Goal: Information Seeking & Learning: Check status

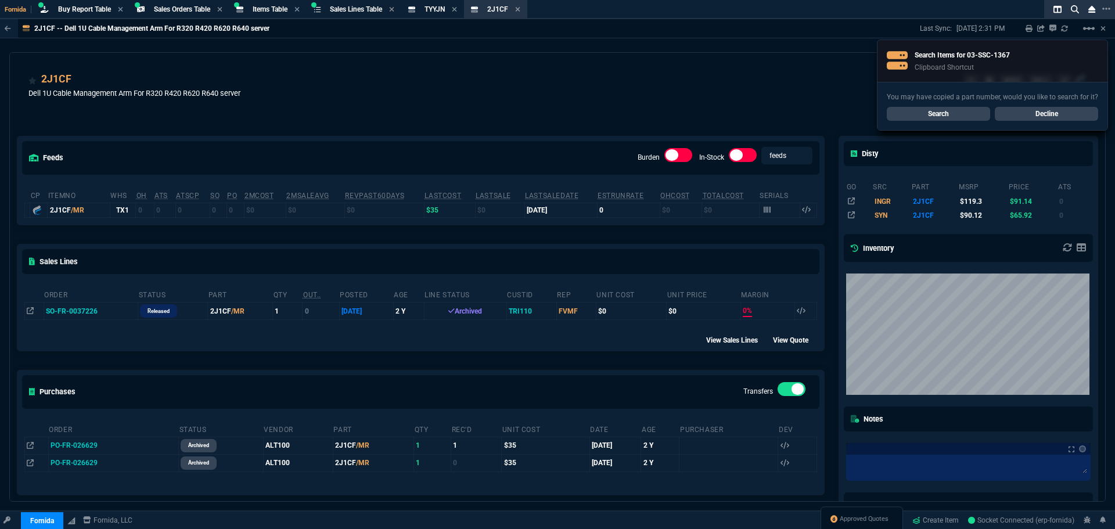
select select "9: OCAM"
click at [951, 112] on link "Search" at bounding box center [938, 114] width 103 height 14
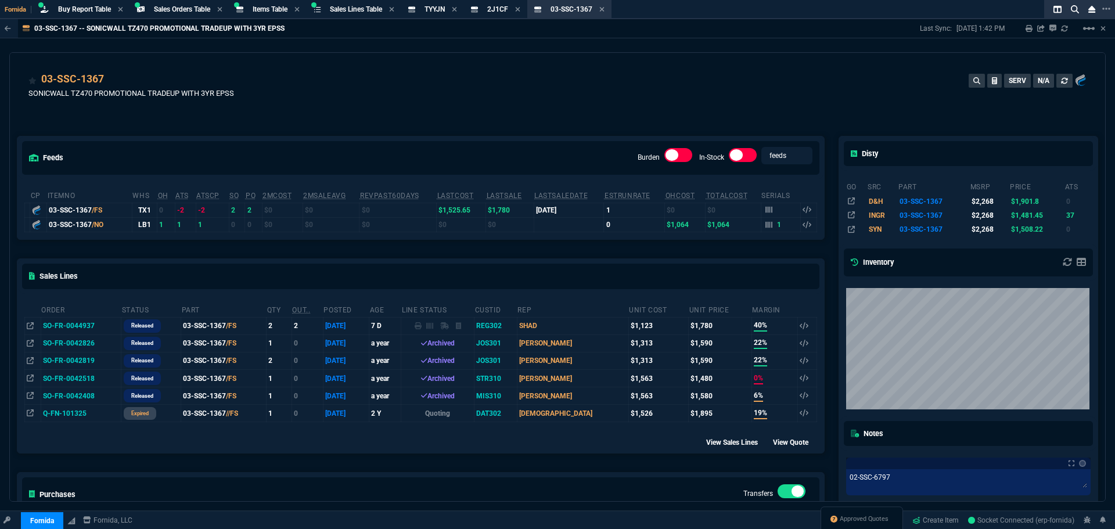
click at [267, 85] on div "03-SSC-1367 SONICWALL TZ470 PROMOTIONAL TRADEUP WITH 3YR EPSS SERV N/A" at bounding box center [557, 91] width 1059 height 41
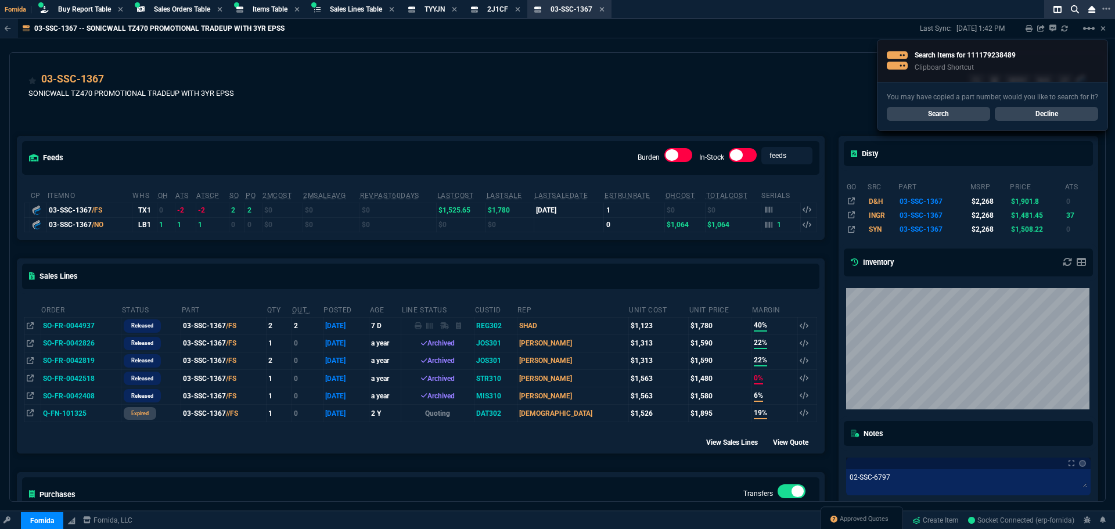
click at [902, 109] on link "Search" at bounding box center [938, 114] width 103 height 14
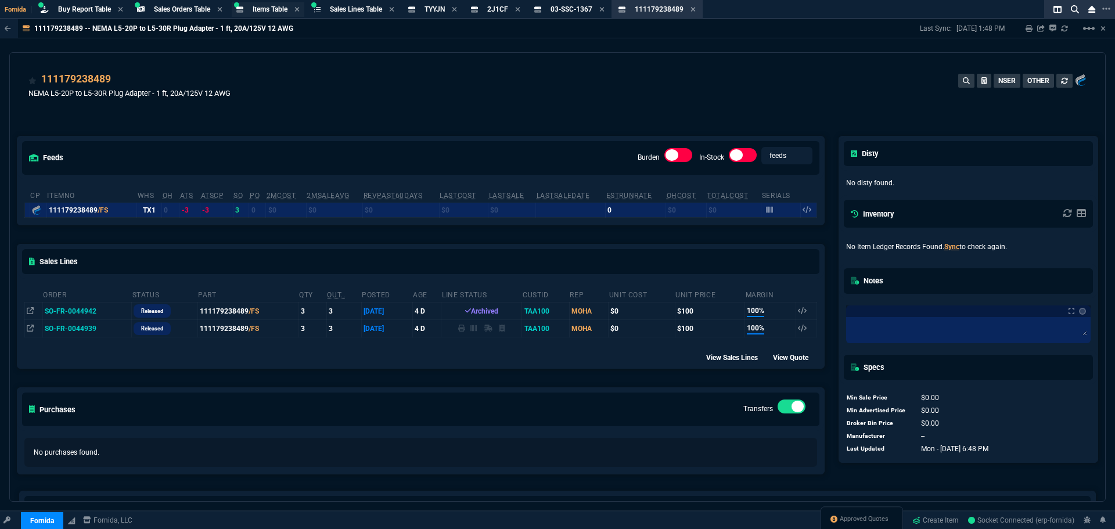
click at [261, 6] on span "Items Table" at bounding box center [270, 9] width 35 height 8
select select
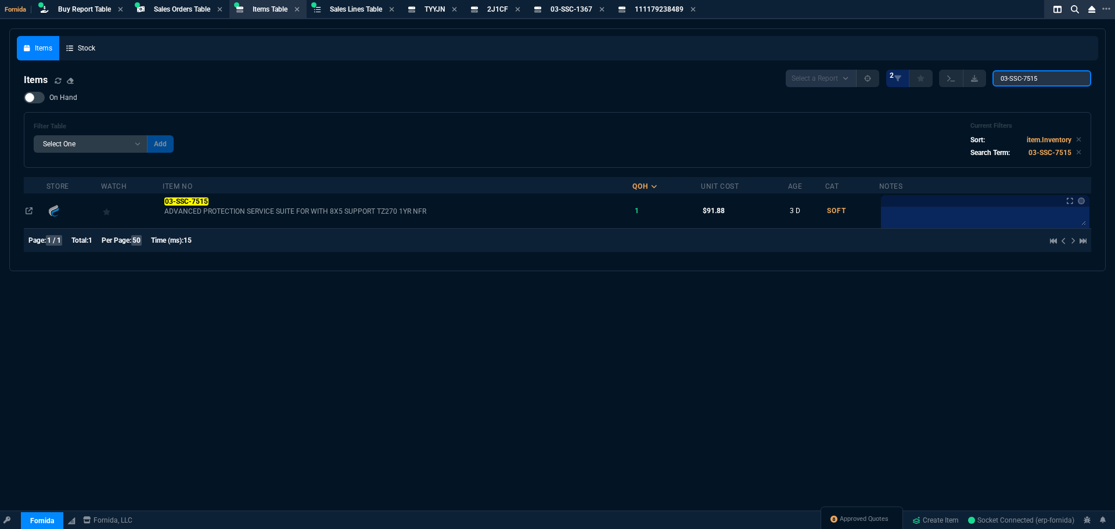
drag, startPoint x: 1050, startPoint y: 79, endPoint x: 999, endPoint y: 45, distance: 61.2
click at [643, 42] on div "Items Stock Items Select a Report NEW QUERY 2 03-SSC-7515 On Hand Filter Table …" at bounding box center [558, 150] width 1082 height 228
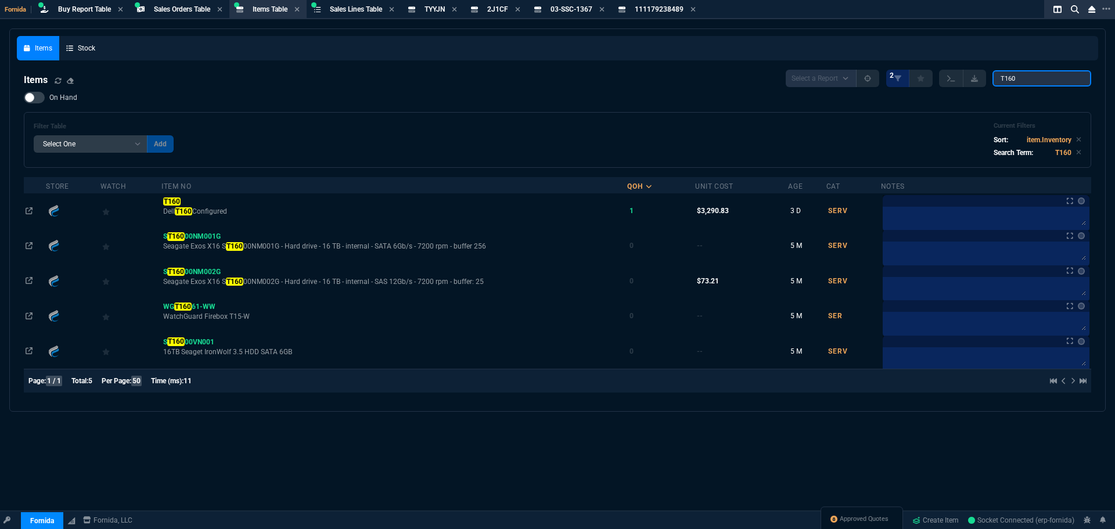
type input "T160"
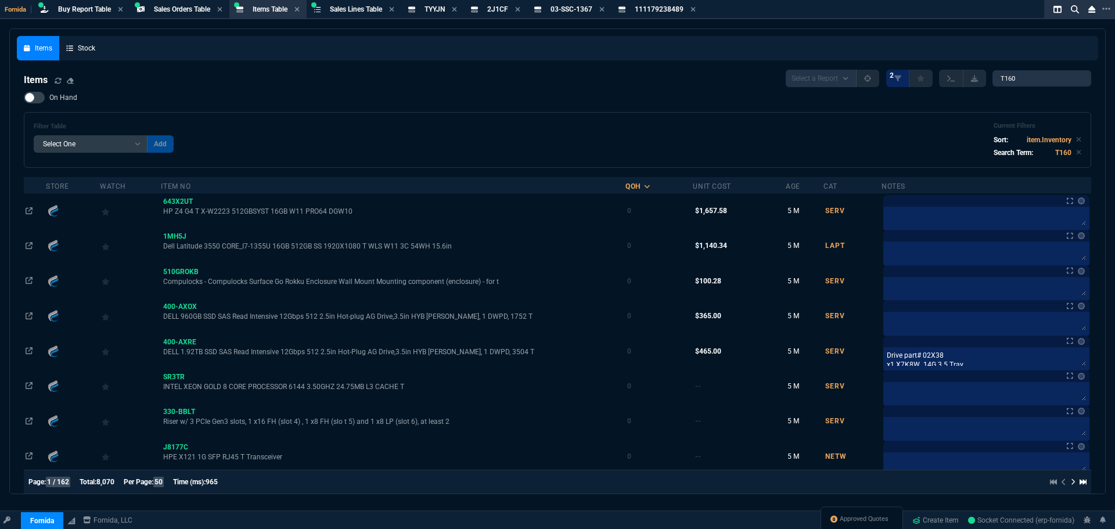
click at [60, 102] on span "On Hand" at bounding box center [63, 97] width 28 height 9
click at [24, 98] on input "On Hand" at bounding box center [23, 98] width 1 height 1
click at [60, 102] on span "On Hand" at bounding box center [63, 97] width 28 height 9
click at [24, 98] on input "On Hand" at bounding box center [23, 98] width 1 height 1
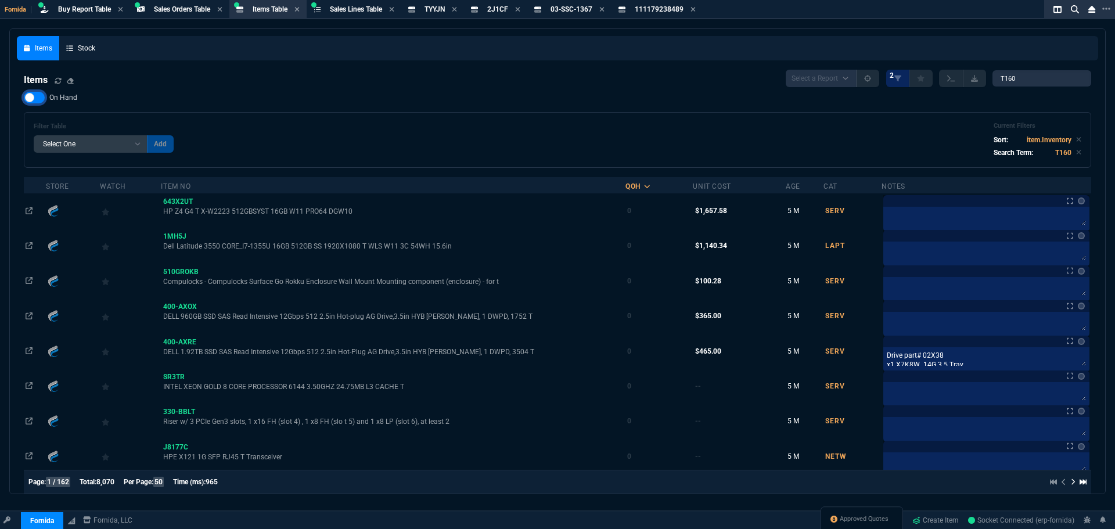
checkbox input "false"
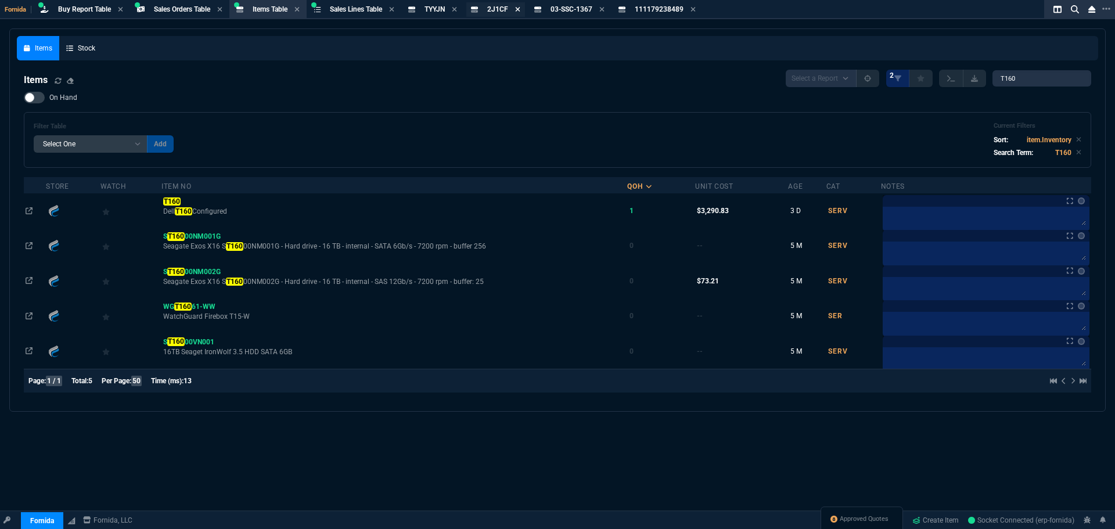
click at [521, 10] on icon at bounding box center [517, 9] width 5 height 7
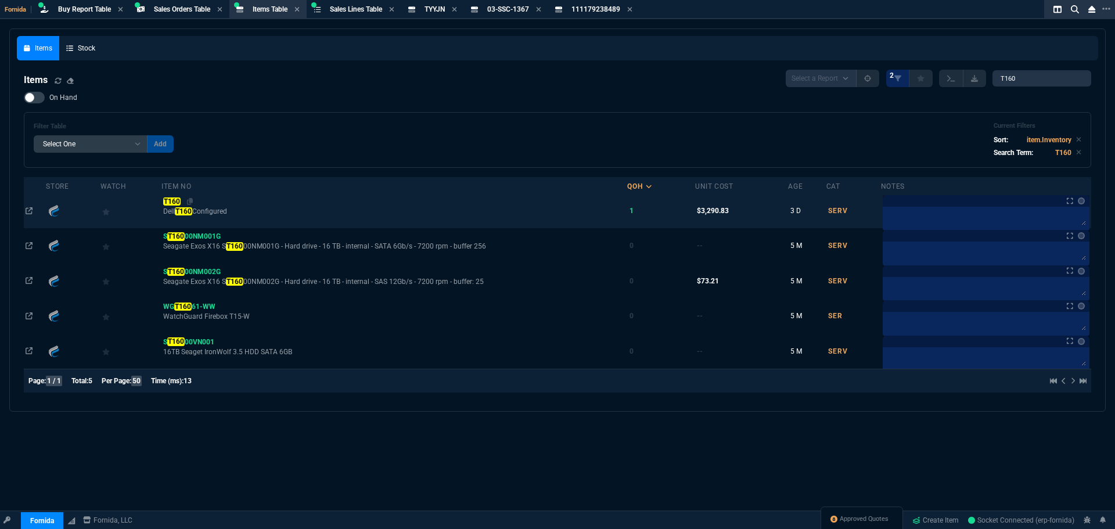
click at [173, 204] on mark "T160" at bounding box center [171, 202] width 17 height 8
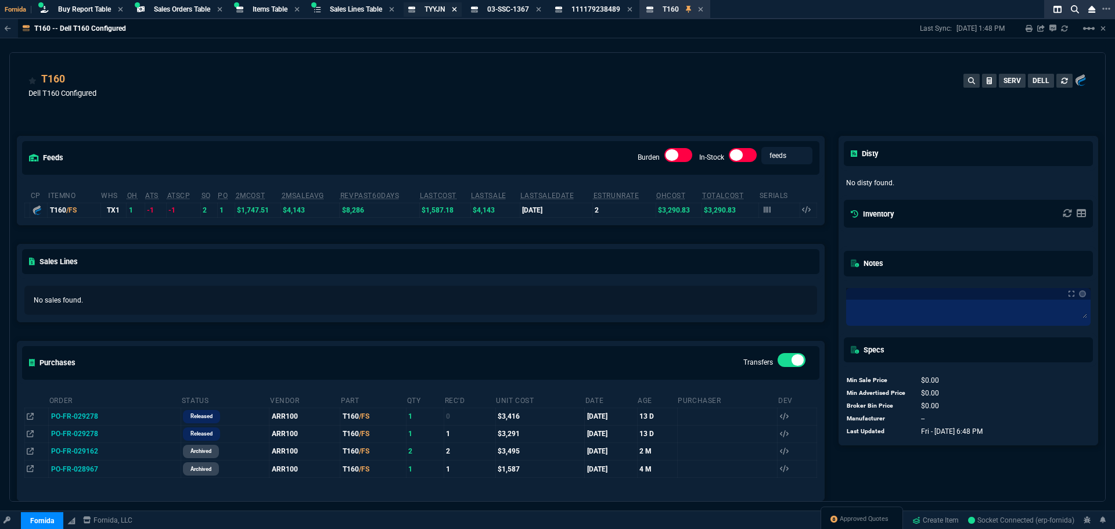
click at [457, 10] on icon at bounding box center [454, 9] width 5 height 7
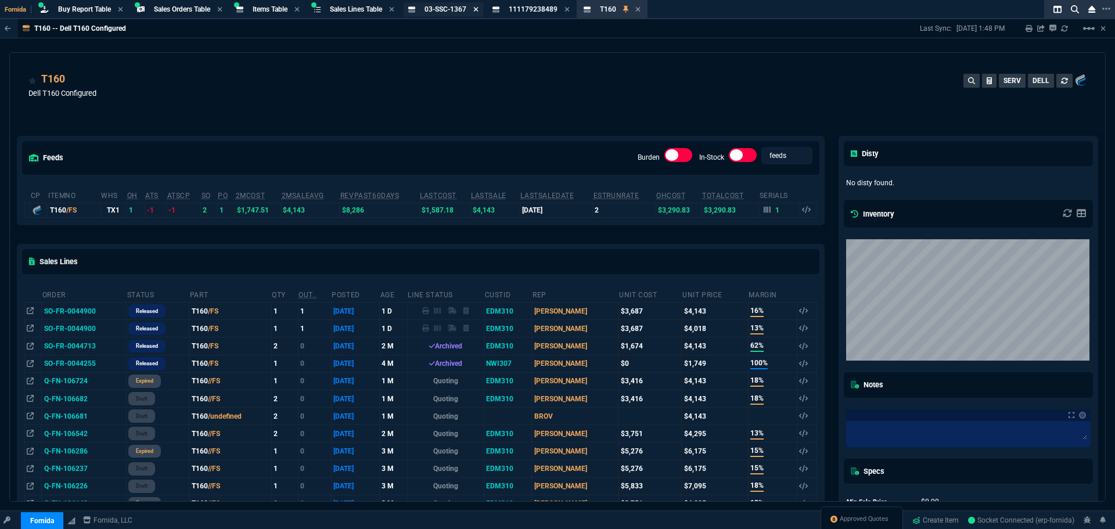
click at [479, 10] on icon at bounding box center [475, 9] width 5 height 7
click at [486, 10] on icon at bounding box center [483, 9] width 5 height 5
click at [389, 90] on div "T160 Dell T160 Configured SERV DELL" at bounding box center [557, 91] width 1059 height 41
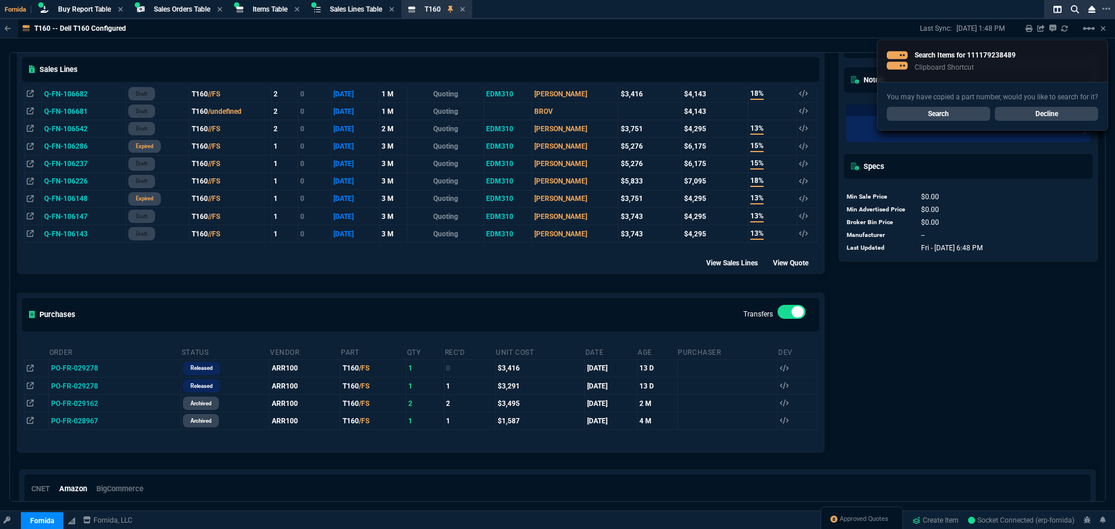
scroll to position [393, 0]
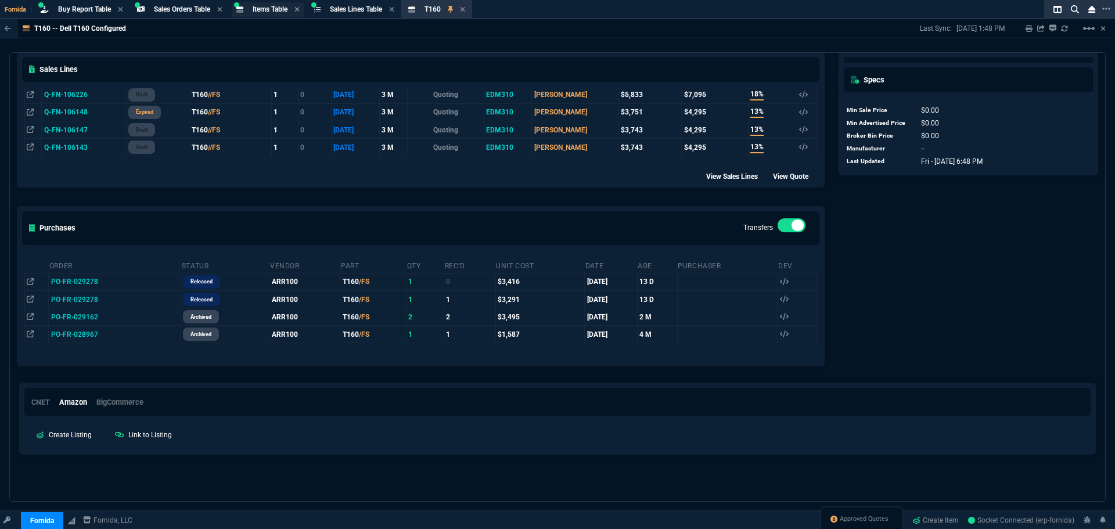
click at [268, 6] on span "Items Table" at bounding box center [270, 9] width 35 height 8
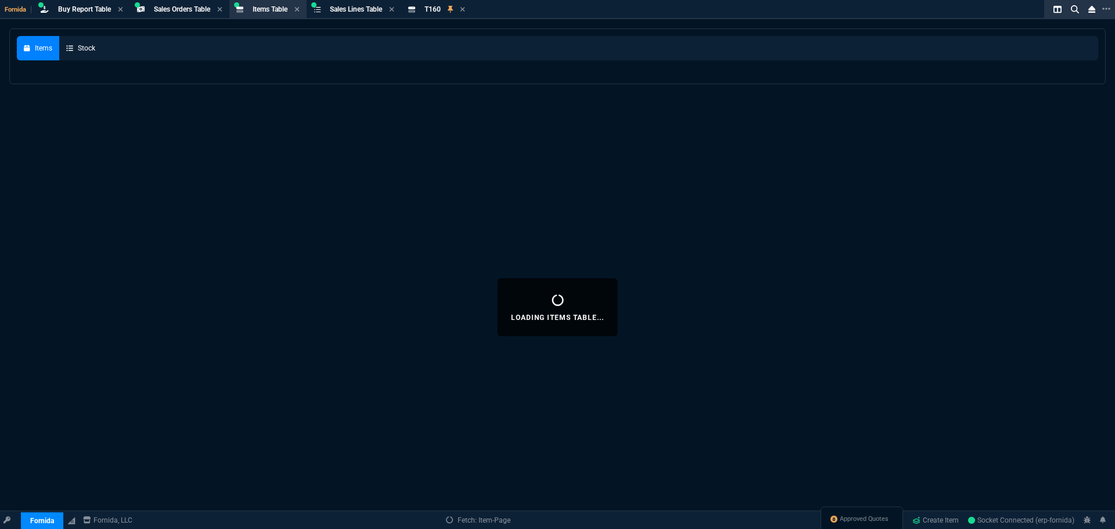
select select
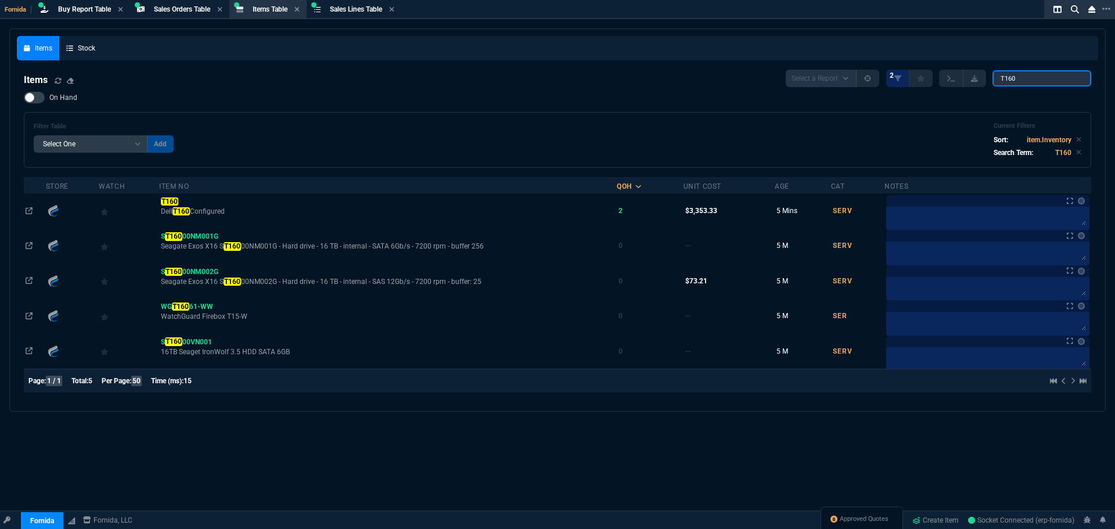
click at [1038, 80] on input "T160" at bounding box center [1042, 78] width 99 height 16
paste input "111179238489"
type input "111179238489"
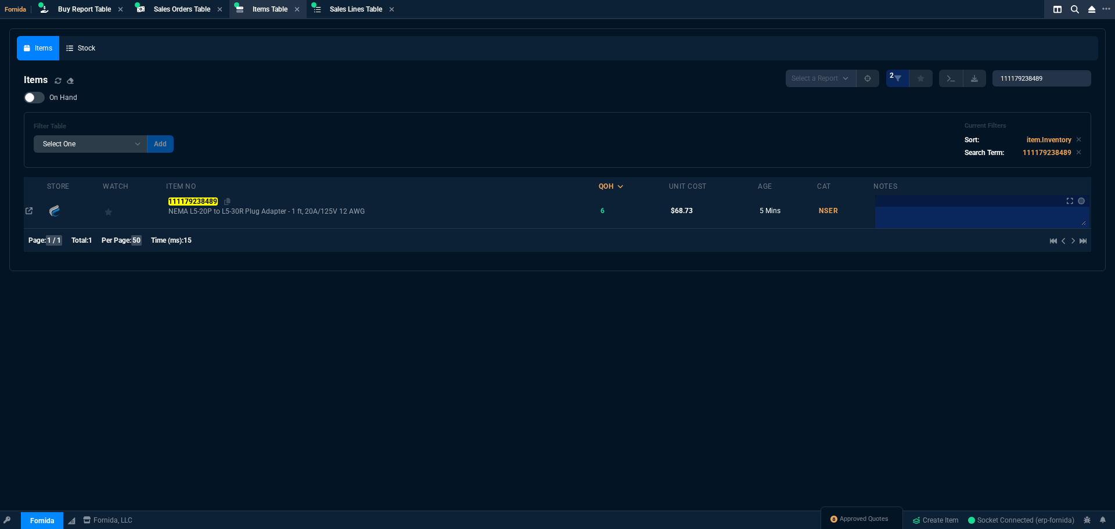
click at [180, 198] on mark "111179238489" at bounding box center [192, 202] width 49 height 8
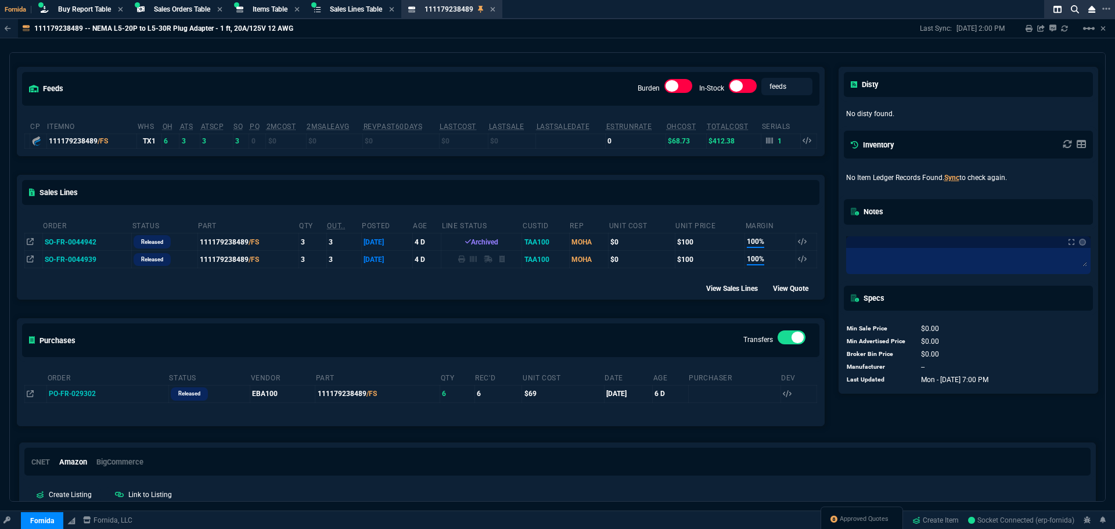
scroll to position [73, 0]
